Goal: Information Seeking & Learning: Learn about a topic

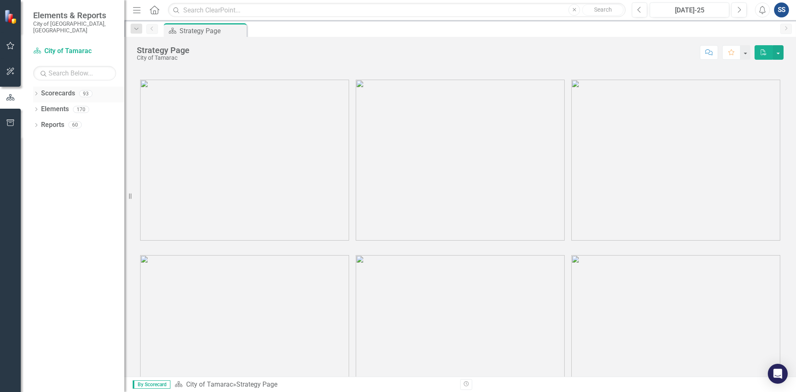
click at [37, 92] on icon "Dropdown" at bounding box center [36, 94] width 6 height 5
click at [42, 107] on icon "Dropdown" at bounding box center [40, 109] width 6 height 5
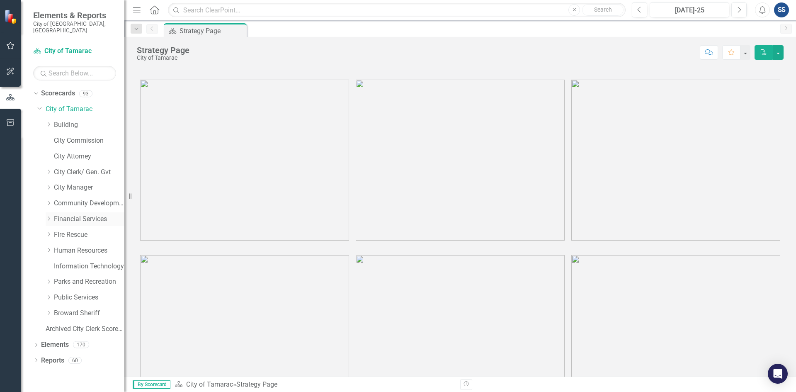
click at [51, 216] on icon "Dropdown" at bounding box center [49, 218] width 6 height 5
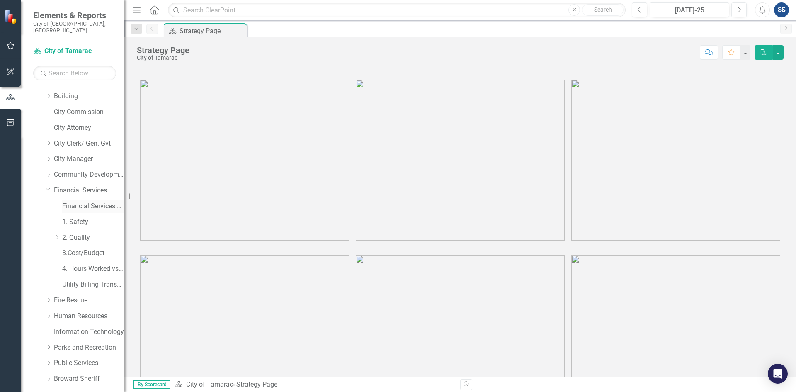
scroll to position [65, 0]
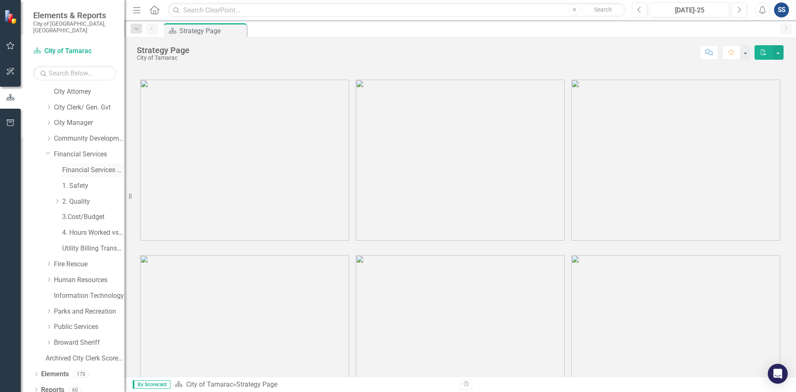
click at [86, 166] on link "Financial Services Scorecard" at bounding box center [93, 170] width 62 height 10
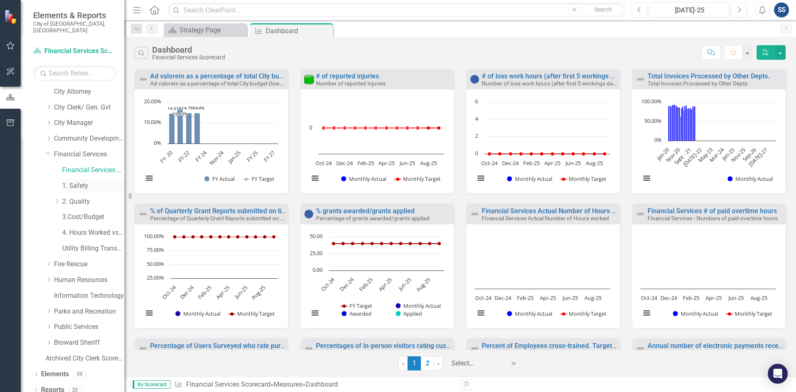
click at [72, 181] on link "1. Safety" at bounding box center [93, 186] width 62 height 10
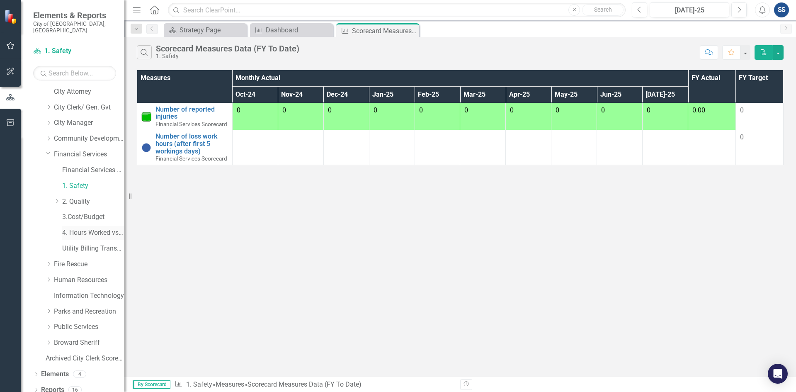
click at [98, 228] on link "4. Hours Worked vs Available hours" at bounding box center [93, 233] width 62 height 10
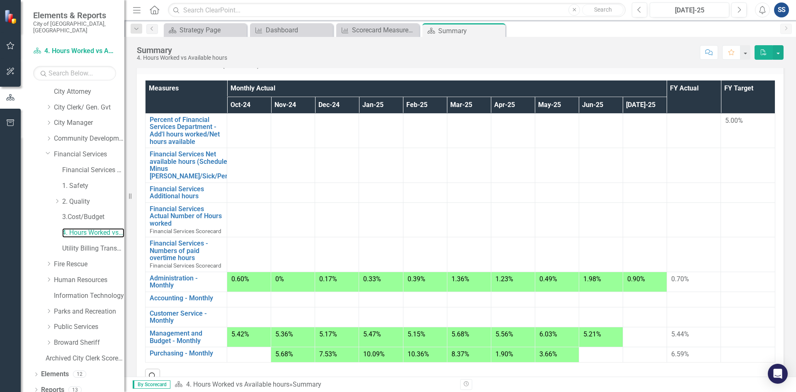
scroll to position [83, 0]
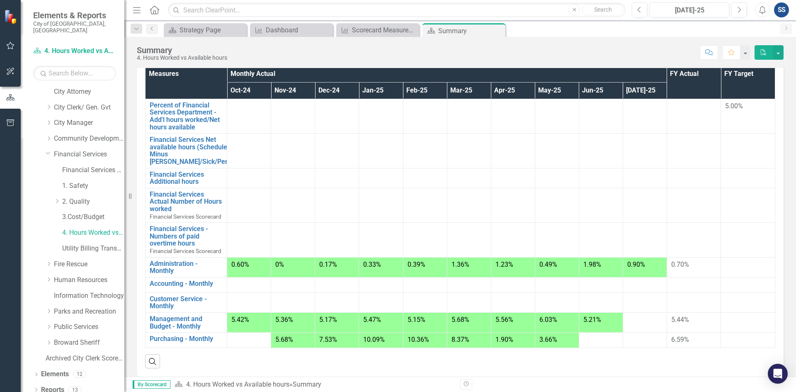
click at [256, 287] on div at bounding box center [248, 285] width 35 height 10
click at [300, 339] on div "5.68%" at bounding box center [292, 340] width 35 height 10
click at [290, 341] on span "5.68%" at bounding box center [284, 339] width 18 height 8
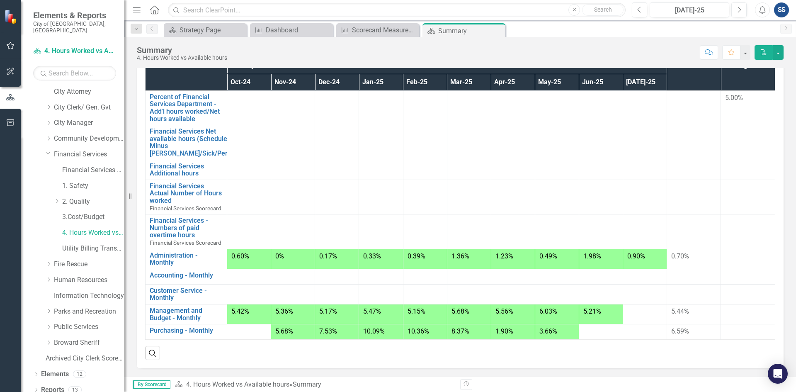
click at [286, 332] on span "5.68%" at bounding box center [284, 331] width 18 height 8
click at [291, 339] on td "5.68%" at bounding box center [293, 331] width 44 height 15
click at [293, 330] on div "5.68%" at bounding box center [292, 332] width 35 height 10
click at [778, 53] on button "button" at bounding box center [778, 52] width 11 height 15
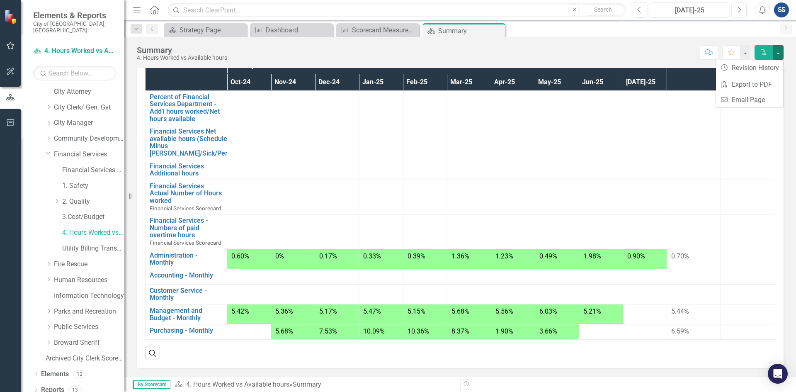
click at [635, 257] on span "0.90%" at bounding box center [636, 256] width 18 height 8
click at [632, 298] on td at bounding box center [644, 294] width 44 height 20
click at [297, 315] on div "5.36%" at bounding box center [292, 312] width 35 height 10
click at [296, 326] on td "5.68%" at bounding box center [293, 331] width 44 height 15
click at [289, 331] on span "5.68%" at bounding box center [284, 331] width 18 height 8
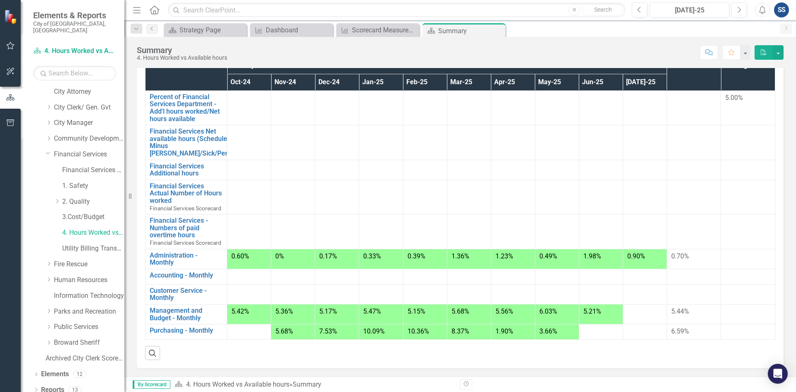
click at [246, 311] on span "5.42%" at bounding box center [240, 311] width 18 height 8
click at [279, 305] on td "5.36%" at bounding box center [293, 314] width 44 height 20
click at [115, 228] on link "4. Hours Worked vs Available hours" at bounding box center [93, 233] width 62 height 10
drag, startPoint x: 115, startPoint y: 225, endPoint x: 203, endPoint y: 329, distance: 136.7
click at [203, 329] on link "Purchasing - Monthly" at bounding box center [186, 330] width 73 height 7
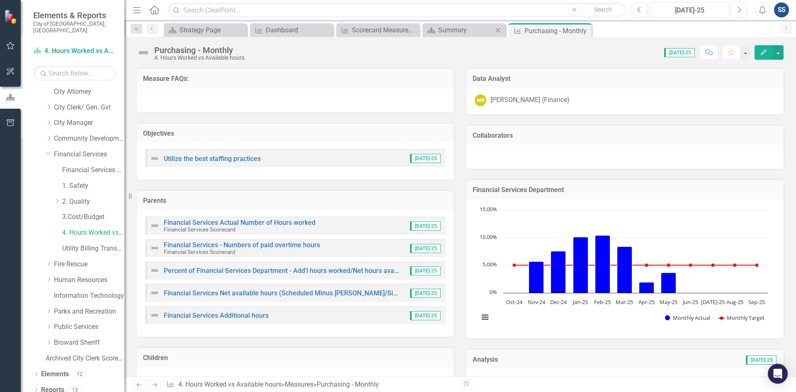
click at [472, 36] on div "Scorecard Summary Close" at bounding box center [463, 30] width 83 height 14
click at [443, 29] on div "Summary" at bounding box center [465, 30] width 55 height 10
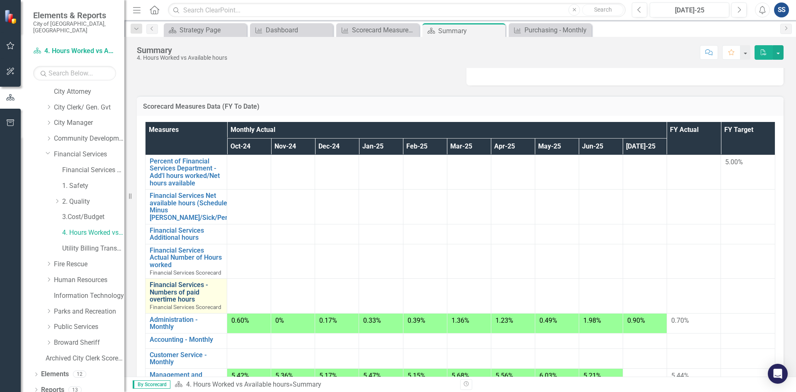
scroll to position [41, 0]
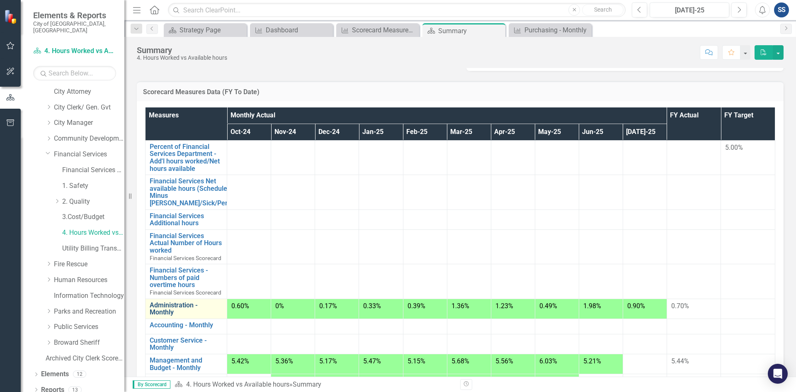
click at [174, 309] on link "Administration - Monthly" at bounding box center [186, 308] width 73 height 15
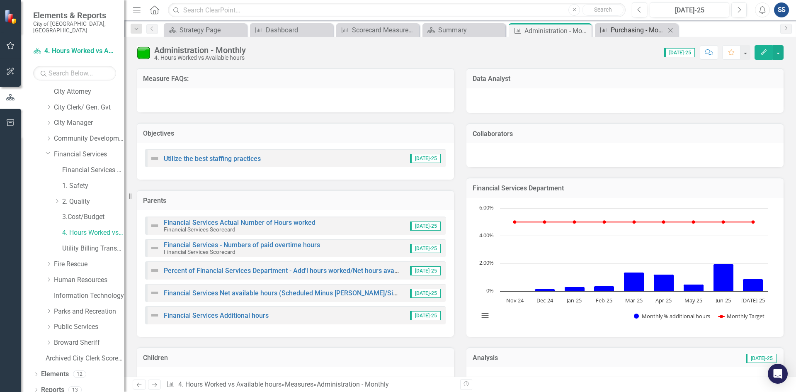
click at [626, 29] on div "Purchasing - Monthly" at bounding box center [637, 30] width 55 height 10
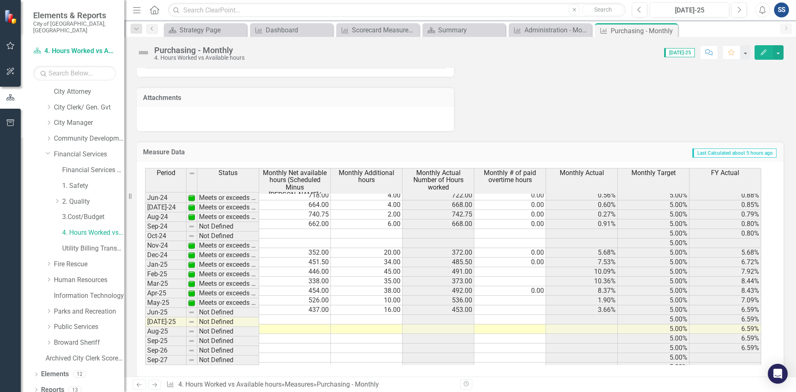
scroll to position [650, 0]
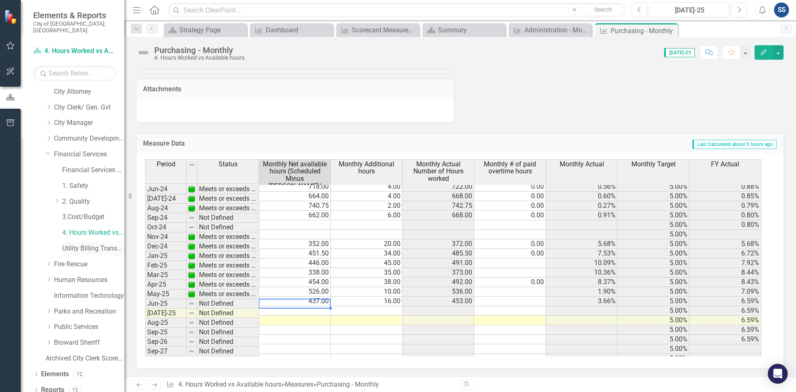
click at [100, 244] on link "Utility Billing Transactional Survey" at bounding box center [93, 249] width 62 height 10
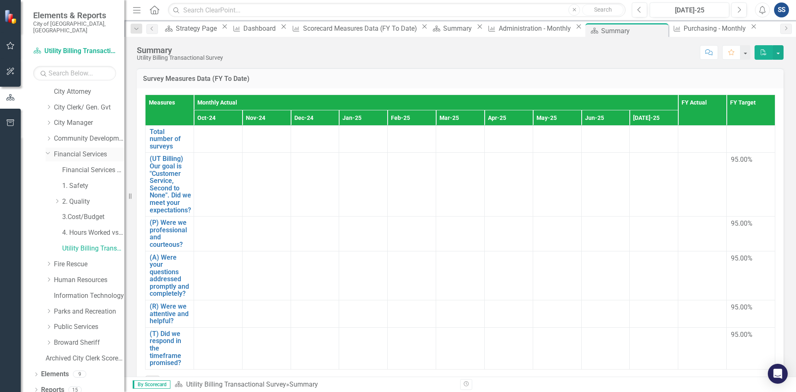
drag, startPoint x: 49, startPoint y: 148, endPoint x: 63, endPoint y: 213, distance: 66.5
click at [49, 150] on icon "Dropdown" at bounding box center [48, 153] width 5 height 6
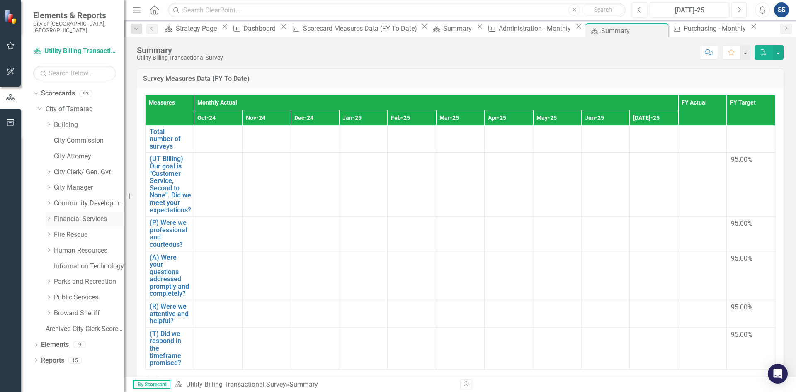
click at [49, 216] on icon "Dropdown" at bounding box center [49, 218] width 6 height 5
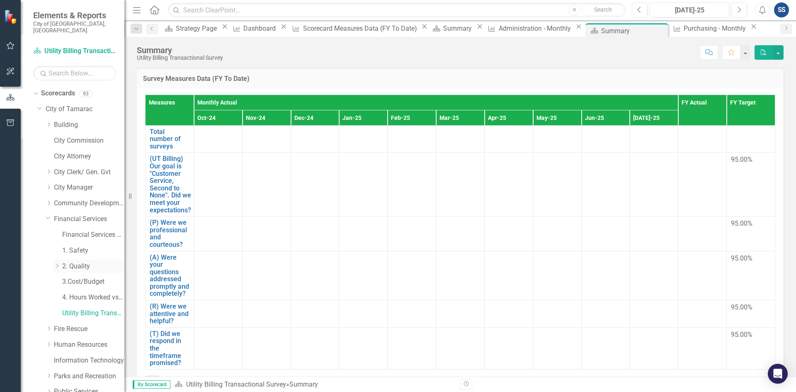
click at [54, 263] on icon "Dropdown" at bounding box center [57, 265] width 6 height 5
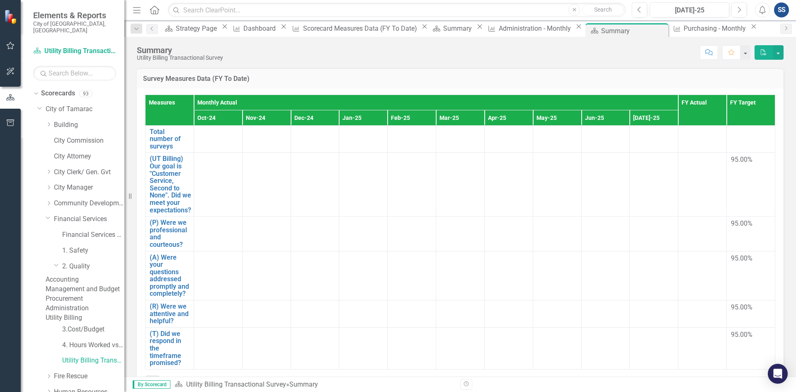
click at [80, 303] on link "Procurement" at bounding box center [85, 299] width 79 height 10
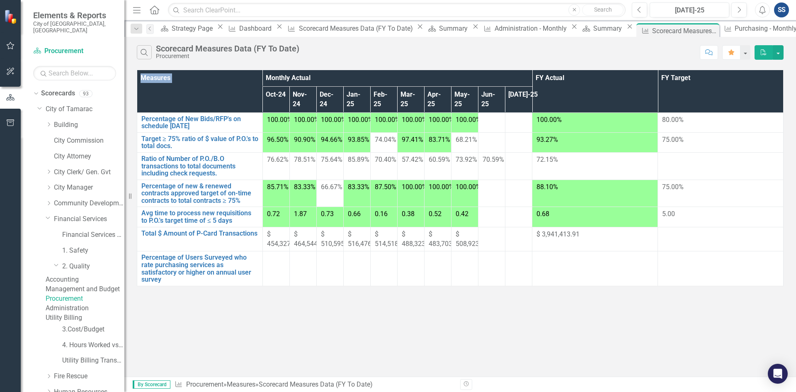
drag, startPoint x: 594, startPoint y: 73, endPoint x: 956, endPoint y: 318, distance: 437.5
click at [795, 318] on html "Elements & Reports City of [GEOGRAPHIC_DATA], [GEOGRAPHIC_DATA] Scorecard Procu…" at bounding box center [398, 196] width 796 height 392
